Goal: Obtain resource: Download file/media

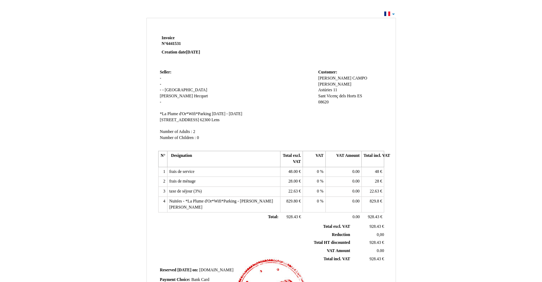
click at [393, 14] on div "Invoice Invoice N° 6441531 6441531 Creation date [DATE] Seller: Seller: - - - -…" at bounding box center [271, 214] width 542 height 410
click at [388, 13] on div "Invoice Invoice N° 6441531 6441531 Creation date [DATE] Seller: Seller: - - - -…" at bounding box center [271, 214] width 542 height 410
click at [393, 12] on div "Invoice Invoice N° 6441531 6441531 Creation date [DATE] Seller: Seller: - - - -…" at bounding box center [271, 214] width 542 height 410
click at [389, 13] on div "Invoice Invoice N° 6441531 6441531 Creation date [DATE] Seller: Seller: - - - -…" at bounding box center [271, 214] width 542 height 410
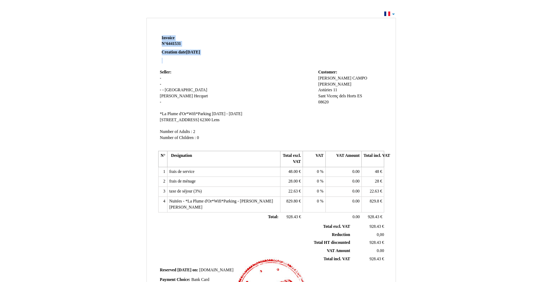
click at [389, 13] on div "Invoice Invoice N° 6441531 6441531 Creation date [DATE] Seller: Seller: - - - -…" at bounding box center [271, 214] width 542 height 410
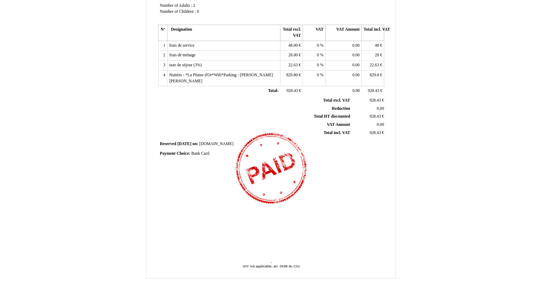
scroll to position [137, 0]
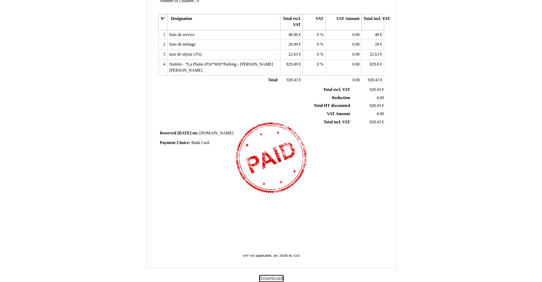
click at [277, 276] on button "Download" at bounding box center [271, 278] width 25 height 7
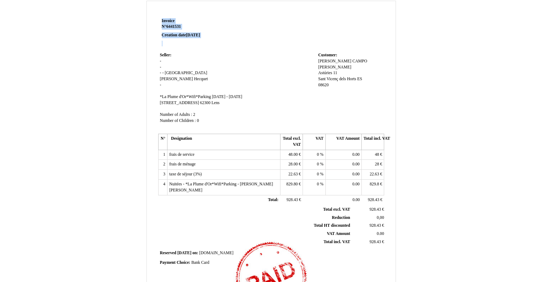
scroll to position [0, 0]
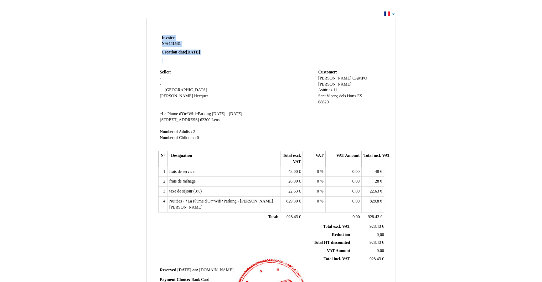
click at [181, 43] on span "6441531" at bounding box center [173, 43] width 15 height 5
